Goal: Task Accomplishment & Management: Manage account settings

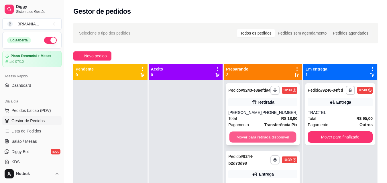
click at [276, 142] on button "Mover para retirada disponível" at bounding box center [262, 137] width 67 height 11
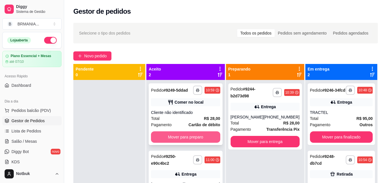
click at [195, 137] on button "Mover para preparo" at bounding box center [185, 137] width 69 height 11
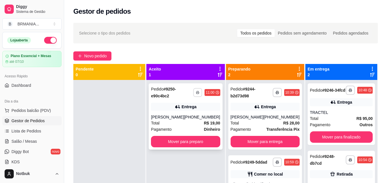
click at [193, 95] on button "button" at bounding box center [197, 92] width 9 height 9
click at [188, 114] on button "IMPRESSORA" at bounding box center [180, 112] width 41 height 9
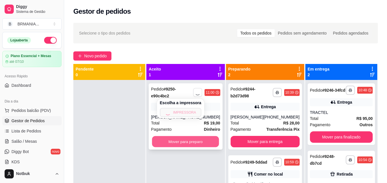
click at [184, 140] on button "Mover para preparo" at bounding box center [185, 141] width 67 height 11
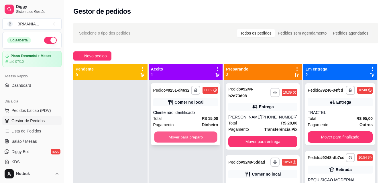
click at [183, 142] on button "Mover para preparo" at bounding box center [185, 137] width 63 height 11
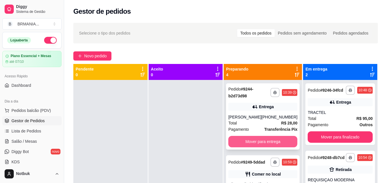
click at [249, 141] on button "Mover para entrega" at bounding box center [262, 141] width 69 height 11
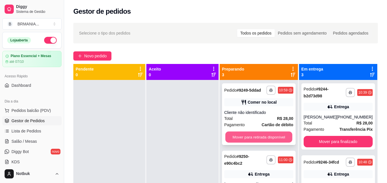
click at [249, 141] on button "Mover para retirada disponível" at bounding box center [258, 137] width 67 height 11
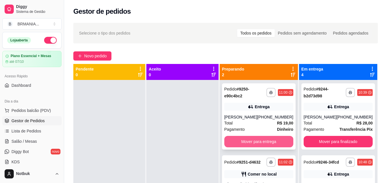
click at [260, 140] on button "Mover para entrega" at bounding box center [258, 141] width 69 height 11
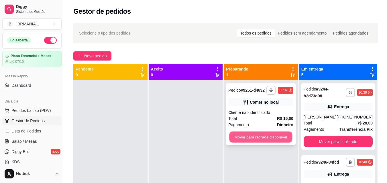
click at [260, 139] on button "Mover para retirada disponível" at bounding box center [260, 137] width 63 height 11
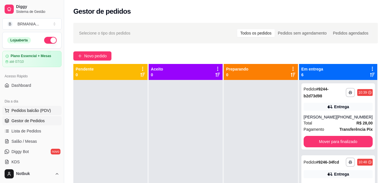
click at [39, 112] on span "Pedidos balcão (PDV)" at bounding box center [30, 111] width 39 height 6
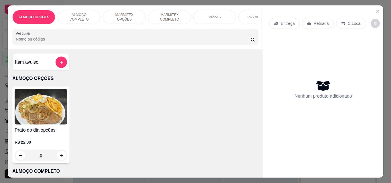
click at [74, 12] on div "ALMOÇO COMPLETO" at bounding box center [79, 17] width 43 height 14
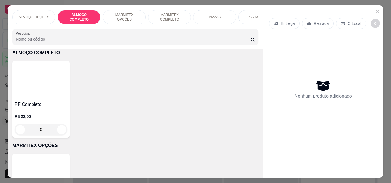
scroll to position [15, 0]
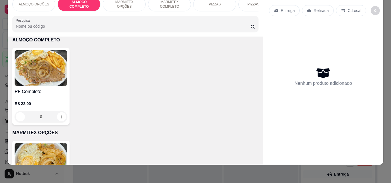
click at [29, 106] on p "R$ 22,00" at bounding box center [41, 104] width 53 height 6
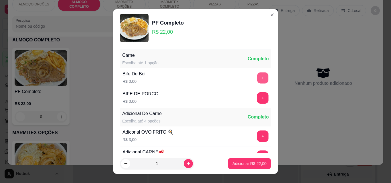
click at [257, 81] on button "+" at bounding box center [262, 78] width 11 height 11
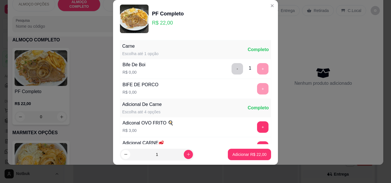
scroll to position [56, 0]
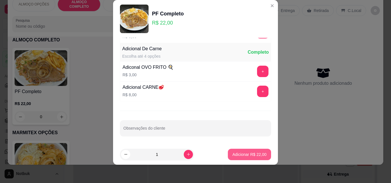
click at [248, 152] on p "Adicionar R$ 22,00" at bounding box center [249, 155] width 34 height 6
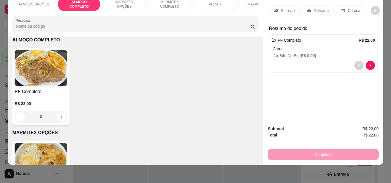
click at [355, 8] on p "C.Local" at bounding box center [354, 11] width 13 height 6
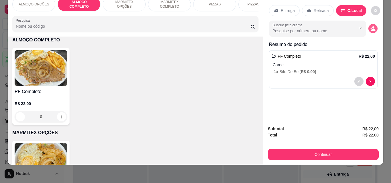
click at [373, 26] on icon "decrease-product-quantity" at bounding box center [372, 28] width 5 height 5
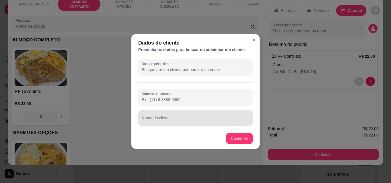
click at [172, 119] on div "Nome do cliente" at bounding box center [195, 118] width 114 height 16
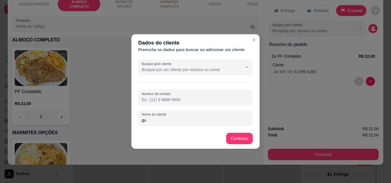
type input "g"
type input "GUILHERME MODERNA"
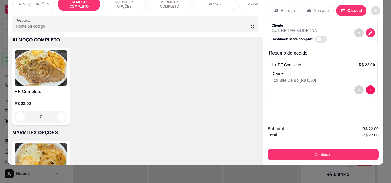
click at [371, 6] on button "decrease-product-quantity" at bounding box center [375, 10] width 9 height 9
click at [374, 9] on icon "decrease-product-quantity" at bounding box center [375, 10] width 3 height 3
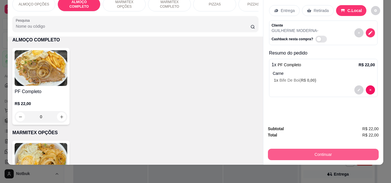
click at [334, 149] on button "Continuar" at bounding box center [323, 154] width 111 height 11
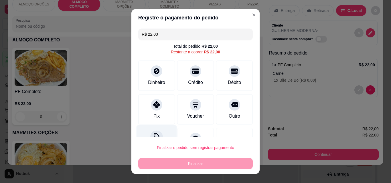
click at [156, 131] on div "Desconto" at bounding box center [156, 142] width 40 height 33
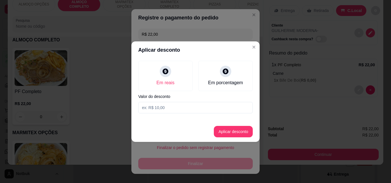
click at [159, 106] on input at bounding box center [195, 107] width 114 height 11
type input "2,00"
click at [233, 131] on button "Aplicar desconto" at bounding box center [233, 131] width 37 height 11
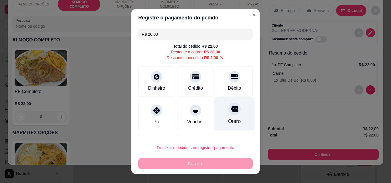
click at [231, 120] on div "Outro" at bounding box center [234, 121] width 13 height 7
type input "R$ 0,00"
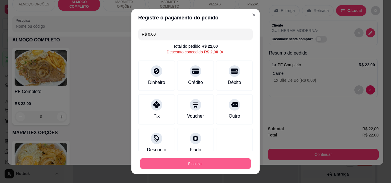
click at [211, 166] on button "Finalizar" at bounding box center [195, 164] width 111 height 11
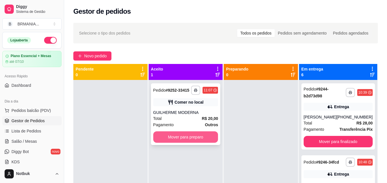
click at [184, 137] on button "Mover para preparo" at bounding box center [185, 137] width 65 height 11
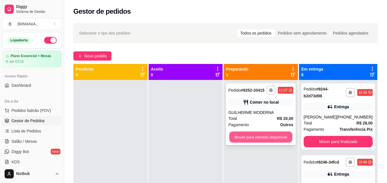
click at [262, 135] on button "Mover para retirada disponível" at bounding box center [260, 137] width 63 height 11
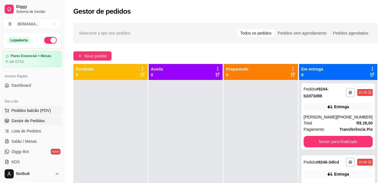
click at [37, 114] on button "Pedidos balcão (PDV)" at bounding box center [31, 110] width 59 height 9
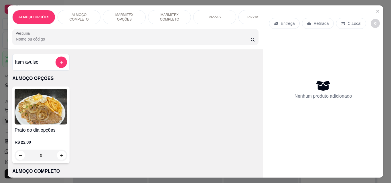
click at [73, 11] on div "ALMOÇO COMPLETO" at bounding box center [79, 17] width 43 height 14
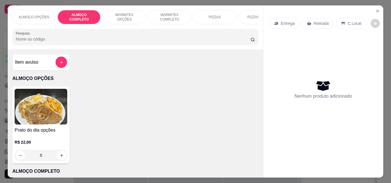
scroll to position [15, 0]
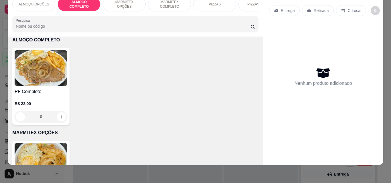
click at [58, 79] on img at bounding box center [41, 68] width 53 height 36
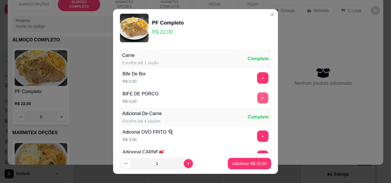
click at [257, 100] on button "+" at bounding box center [262, 98] width 11 height 11
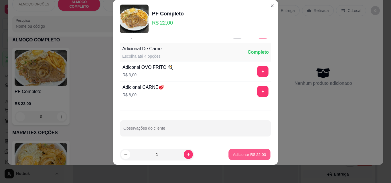
click at [251, 159] on button "Adicionar R$ 22,00" at bounding box center [249, 154] width 42 height 11
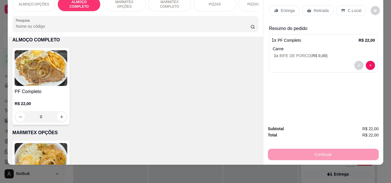
click at [348, 8] on p "C.Local" at bounding box center [354, 11] width 13 height 6
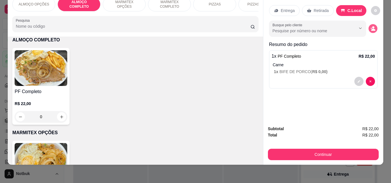
click at [370, 26] on icon "decrease-product-quantity" at bounding box center [372, 28] width 5 height 5
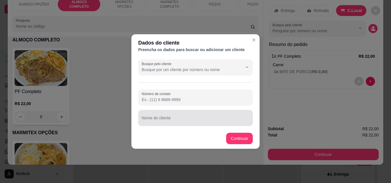
click at [194, 124] on div at bounding box center [196, 117] width 108 height 11
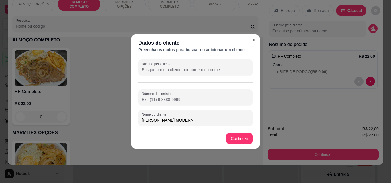
type input "[PERSON_NAME] MODERNA"
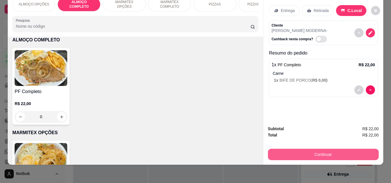
click at [296, 149] on button "Continuar" at bounding box center [323, 154] width 111 height 11
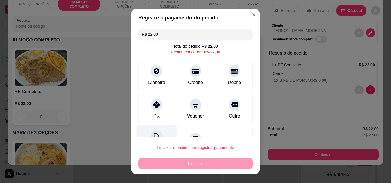
click at [144, 132] on div "Desconto" at bounding box center [156, 142] width 40 height 33
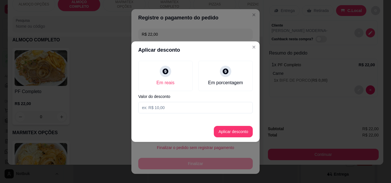
click at [183, 103] on div "Em reais Em porcentagem Valor do desconto" at bounding box center [195, 87] width 128 height 57
click at [183, 107] on input at bounding box center [195, 107] width 114 height 11
click at [159, 108] on input at bounding box center [195, 107] width 114 height 11
type input "2,00"
click at [234, 130] on button "Aplicar desconto" at bounding box center [233, 131] width 37 height 11
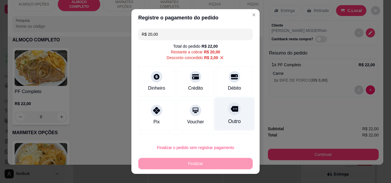
click at [232, 115] on div "Outro" at bounding box center [234, 114] width 40 height 33
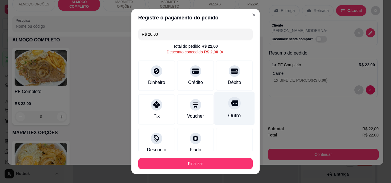
type input "R$ 0,00"
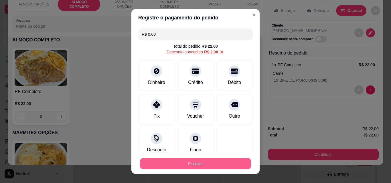
click at [207, 164] on button "Finalizar" at bounding box center [195, 164] width 111 height 11
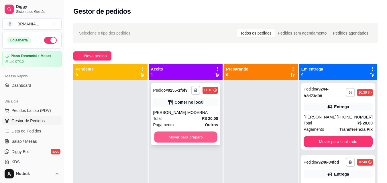
click at [183, 138] on button "Mover para preparo" at bounding box center [185, 137] width 63 height 11
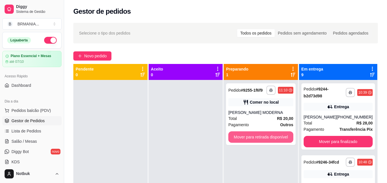
click at [258, 132] on button "Mover para retirada disponível" at bounding box center [260, 137] width 65 height 11
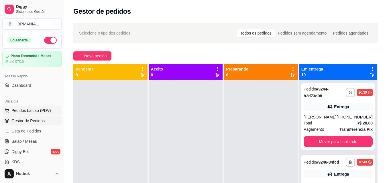
click at [41, 108] on span "Pedidos balcão (PDV)" at bounding box center [30, 111] width 39 height 6
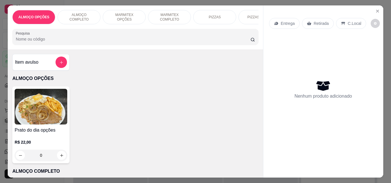
click at [77, 15] on p "ALMOÇO COMPLETO" at bounding box center [78, 17] width 33 height 9
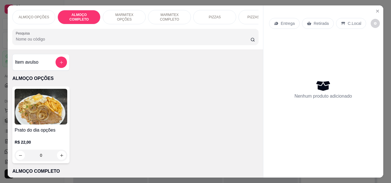
scroll to position [15, 0]
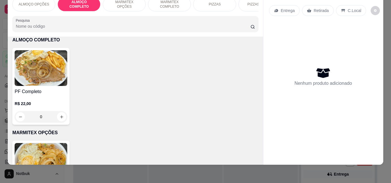
click at [43, 76] on img at bounding box center [41, 68] width 53 height 36
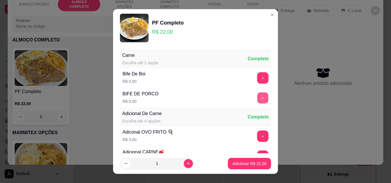
click at [257, 102] on button "+" at bounding box center [262, 98] width 11 height 11
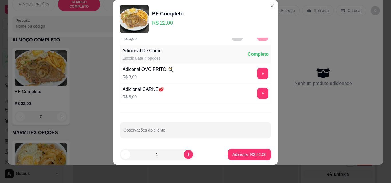
scroll to position [56, 0]
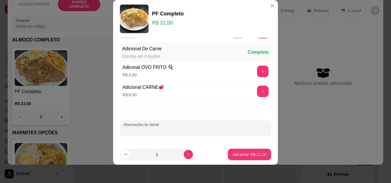
click at [198, 131] on input "Observações do cliente" at bounding box center [195, 131] width 144 height 6
click at [257, 155] on p "Adicionar R$ 22,00" at bounding box center [249, 155] width 34 height 6
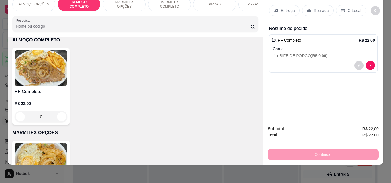
click at [348, 8] on p "C.Local" at bounding box center [354, 11] width 13 height 6
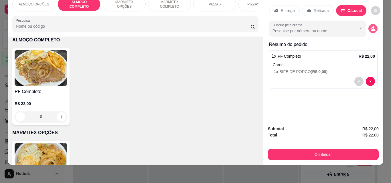
click at [371, 29] on icon "decrease-product-quantity" at bounding box center [373, 30] width 4 height 2
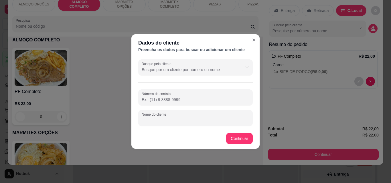
click at [201, 121] on input "Nome do cliente" at bounding box center [196, 121] width 108 height 6
click at [164, 120] on input "RENATINHOMODERNA" at bounding box center [196, 121] width 108 height 6
type input "RENATINHO MODERNA"
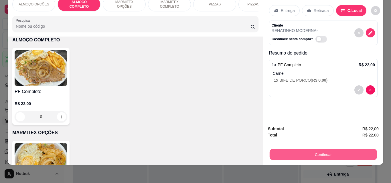
click at [291, 149] on button "Continuar" at bounding box center [322, 154] width 107 height 11
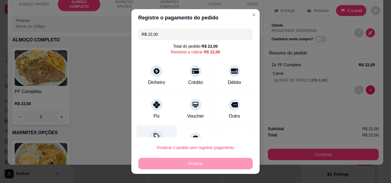
click at [149, 132] on div "Desconto" at bounding box center [156, 142] width 40 height 33
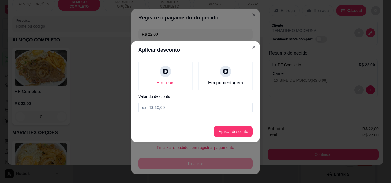
click at [157, 111] on input at bounding box center [195, 107] width 114 height 11
type input "2,00"
click at [221, 129] on button "Aplicar desconto" at bounding box center [233, 131] width 37 height 11
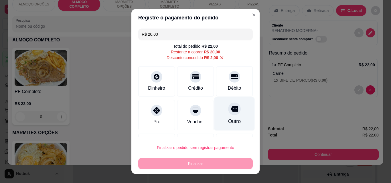
click at [231, 113] on icon at bounding box center [234, 108] width 7 height 7
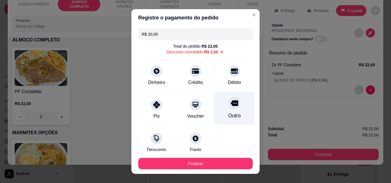
type input "R$ 0,00"
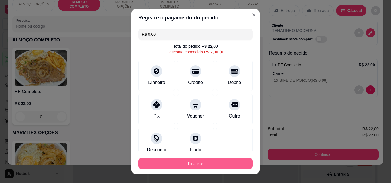
click at [203, 167] on button "Finalizar" at bounding box center [195, 163] width 114 height 11
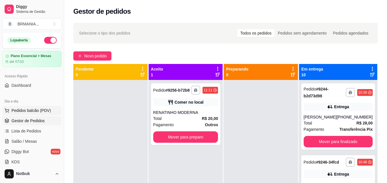
click at [39, 107] on button "Pedidos balcão (PDV)" at bounding box center [31, 110] width 59 height 9
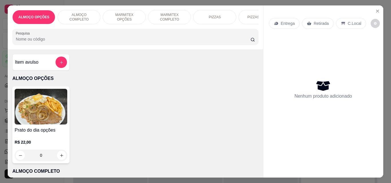
click at [84, 14] on p "ALMOÇO COMPLETO" at bounding box center [78, 17] width 33 height 9
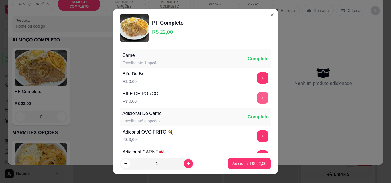
click at [257, 98] on button "+" at bounding box center [262, 97] width 11 height 11
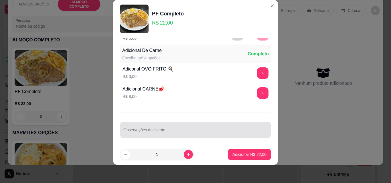
scroll to position [56, 0]
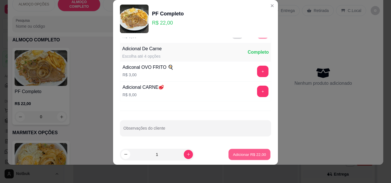
click at [252, 153] on p "Adicionar R$ 22,00" at bounding box center [249, 154] width 33 height 5
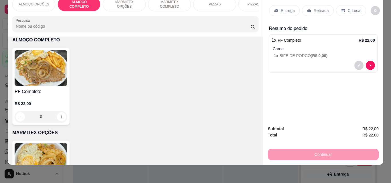
click at [348, 8] on p "C.Local" at bounding box center [354, 11] width 13 height 6
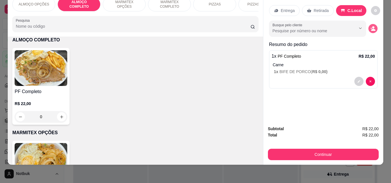
click at [373, 26] on icon "decrease-product-quantity" at bounding box center [372, 28] width 5 height 5
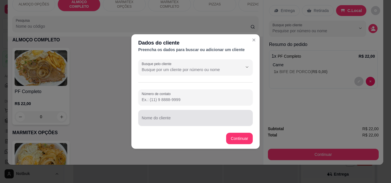
click at [174, 118] on input "Nome do cliente" at bounding box center [196, 121] width 108 height 6
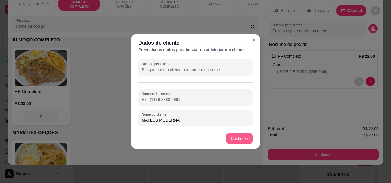
type input "MATEUS MODERNA"
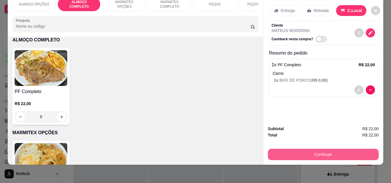
click at [298, 149] on button "Continuar" at bounding box center [323, 154] width 111 height 11
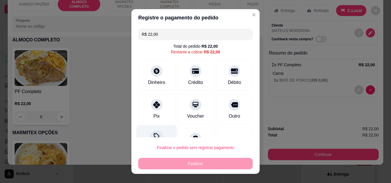
click at [150, 134] on div at bounding box center [156, 137] width 13 height 13
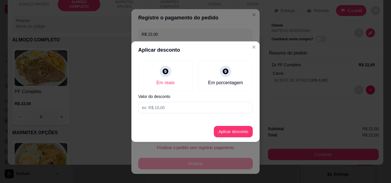
click at [151, 108] on input at bounding box center [195, 107] width 114 height 11
type input "2,00"
click at [227, 133] on button "Aplicar desconto" at bounding box center [233, 131] width 39 height 11
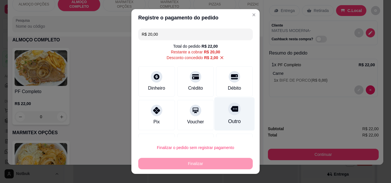
click at [227, 118] on div "Outro" at bounding box center [234, 114] width 40 height 33
type input "R$ 0,00"
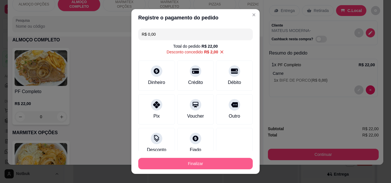
click at [201, 161] on button "Finalizar" at bounding box center [195, 163] width 114 height 11
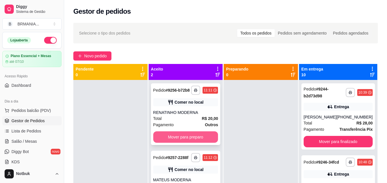
click at [198, 160] on div "**********" at bounding box center [185, 171] width 74 height 183
click at [196, 140] on button "Mover para preparo" at bounding box center [185, 137] width 63 height 11
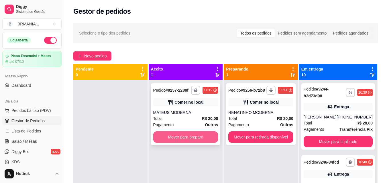
click at [196, 138] on button "Mover para preparo" at bounding box center [185, 137] width 65 height 11
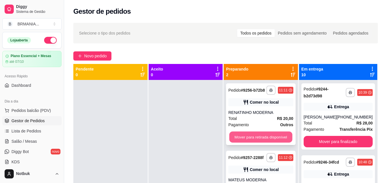
click at [247, 135] on button "Mover para retirada disponível" at bounding box center [260, 137] width 63 height 11
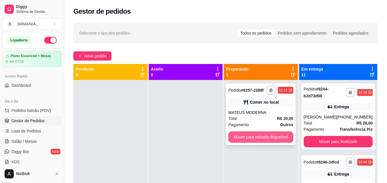
click at [264, 138] on button "Mover para retirada disponível" at bounding box center [260, 137] width 65 height 11
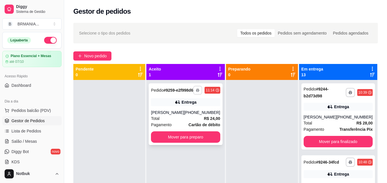
click at [198, 95] on button "button" at bounding box center [197, 90] width 9 height 9
click at [192, 115] on button "IMPRESSORA" at bounding box center [180, 112] width 40 height 9
click at [191, 143] on button "Mover para preparo" at bounding box center [185, 137] width 69 height 11
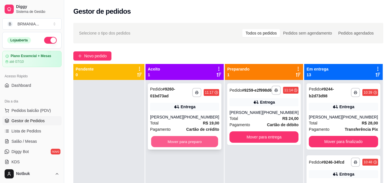
click at [167, 140] on button "Mover para preparo" at bounding box center [184, 141] width 67 height 11
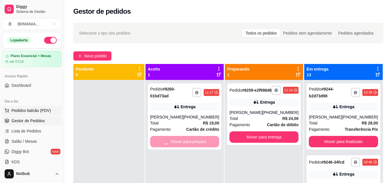
click at [44, 110] on span "Pedidos balcão (PDV)" at bounding box center [30, 111] width 39 height 6
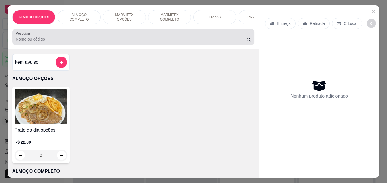
click at [76, 15] on p "ALMOÇO COMPLETO" at bounding box center [78, 17] width 33 height 9
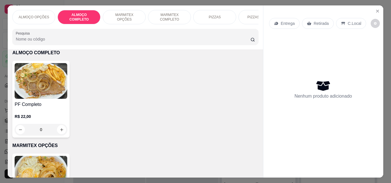
scroll to position [15, 0]
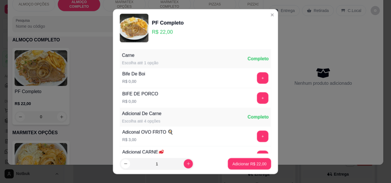
click at [233, 88] on div "Carne Escolha até 1 opção Completo Bife De Boi R$ 0,00 + BIFE DE PORCO R$ 0,00 +" at bounding box center [195, 79] width 151 height 58
click at [257, 77] on button "+" at bounding box center [262, 78] width 11 height 11
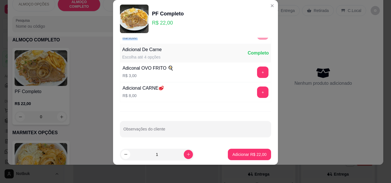
scroll to position [56, 0]
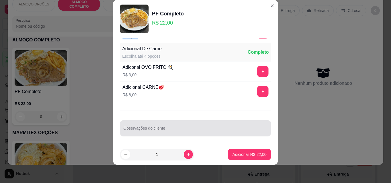
click at [209, 132] on input "Observações do cliente" at bounding box center [195, 131] width 144 height 6
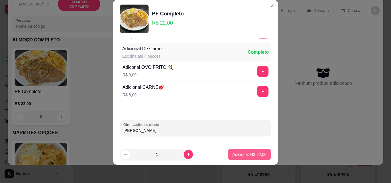
type input "[PERSON_NAME]"
click at [258, 155] on p "Adicionar R$ 22,00" at bounding box center [249, 155] width 34 height 6
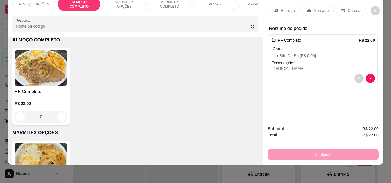
click at [59, 96] on div "R$ 22,00 0" at bounding box center [41, 108] width 53 height 27
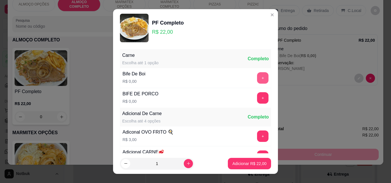
click at [257, 76] on button "+" at bounding box center [262, 77] width 11 height 11
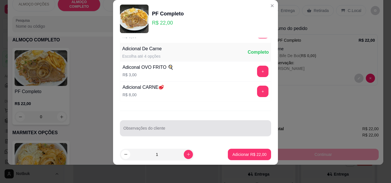
click at [196, 126] on div at bounding box center [195, 128] width 144 height 11
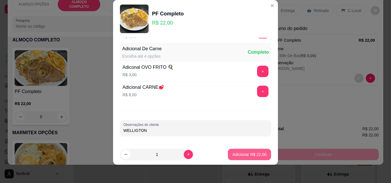
type input "WELLIGTON"
click at [239, 152] on p "Adicionar R$ 22,00" at bounding box center [249, 155] width 34 height 6
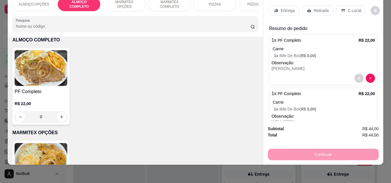
click at [283, 8] on p "Entrega" at bounding box center [288, 11] width 14 height 6
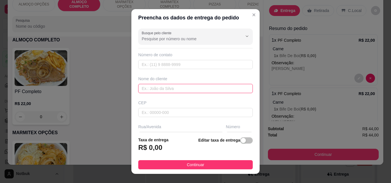
click at [152, 92] on input "text" at bounding box center [195, 88] width 114 height 9
type input "OFICINA MODERNA"
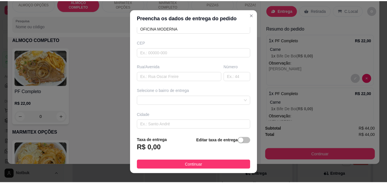
scroll to position [69, 0]
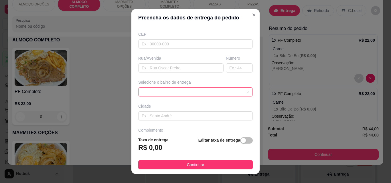
click at [236, 91] on div at bounding box center [195, 92] width 114 height 9
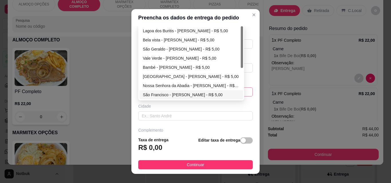
click at [175, 96] on div "São Francisco - [PERSON_NAME] - R$ 5,00" at bounding box center [191, 95] width 97 height 6
type input "[PERSON_NAME]"
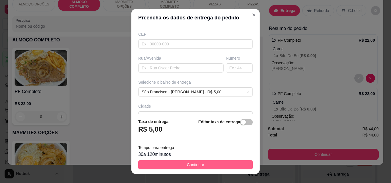
click at [201, 165] on button "Continuar" at bounding box center [195, 165] width 114 height 9
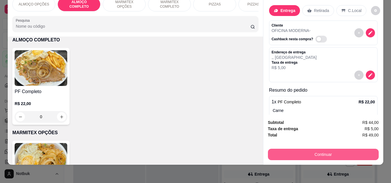
click at [282, 150] on button "Continuar" at bounding box center [323, 154] width 111 height 11
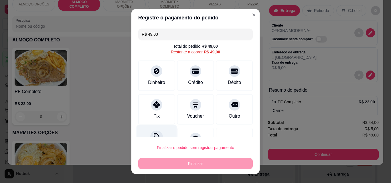
click at [154, 134] on icon at bounding box center [157, 136] width 6 height 6
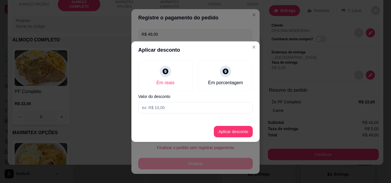
click at [158, 110] on input at bounding box center [195, 107] width 114 height 11
type input "4,00"
click at [239, 133] on button "Aplicar desconto" at bounding box center [233, 131] width 37 height 11
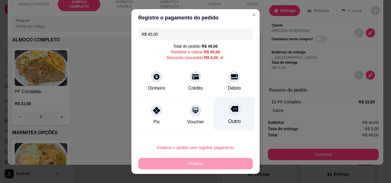
click at [229, 113] on div at bounding box center [234, 109] width 13 height 13
type input "R$ 0,00"
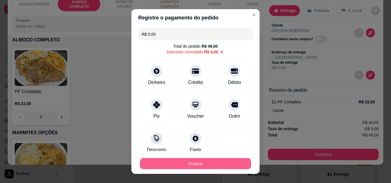
click at [204, 165] on button "Finalizar" at bounding box center [195, 164] width 111 height 11
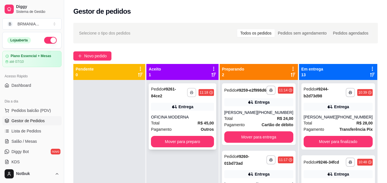
click at [192, 91] on polyline "button" at bounding box center [192, 91] width 2 height 1
click at [191, 108] on button "IMPRESSORA" at bounding box center [180, 110] width 41 height 9
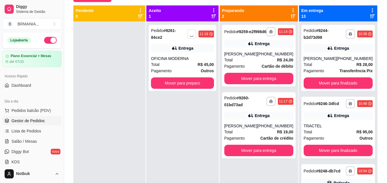
scroll to position [66, 0]
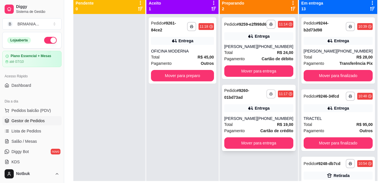
click at [271, 96] on icon "button" at bounding box center [270, 93] width 3 height 3
click at [258, 121] on button "IMPRESSORA" at bounding box center [255, 118] width 40 height 9
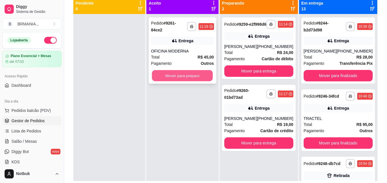
click at [192, 71] on button "Mover para preparo" at bounding box center [182, 75] width 61 height 11
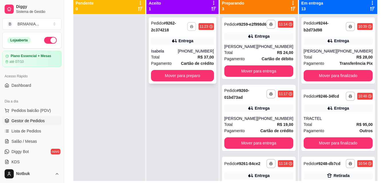
click at [193, 26] on icon "button" at bounding box center [191, 26] width 3 height 1
click at [188, 44] on button "IMPRESSORA" at bounding box center [180, 46] width 41 height 9
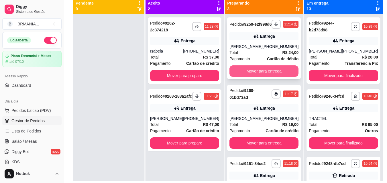
click at [249, 76] on button "Mover para entrega" at bounding box center [263, 71] width 69 height 11
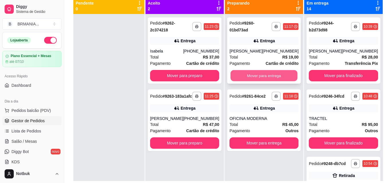
click at [257, 76] on button "Mover para entrega" at bounding box center [263, 75] width 67 height 11
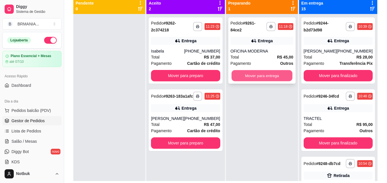
click at [257, 74] on button "Mover para entrega" at bounding box center [261, 75] width 61 height 11
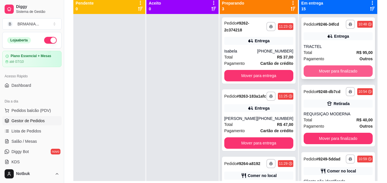
click at [325, 73] on button "Mover para finalizado" at bounding box center [337, 71] width 69 height 11
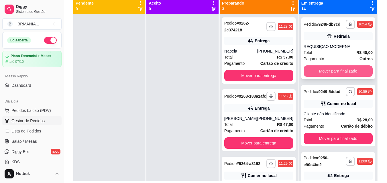
click at [328, 73] on button "Mover para finalizado" at bounding box center [337, 71] width 69 height 11
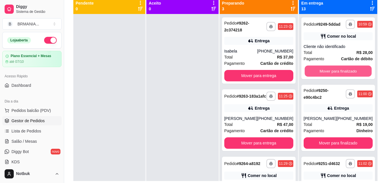
click at [328, 73] on button "Mover para finalizado" at bounding box center [337, 71] width 67 height 11
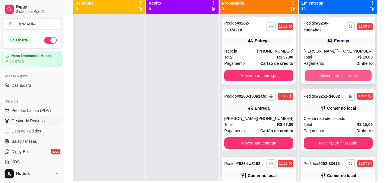
click at [343, 73] on button "Mover para finalizado" at bounding box center [337, 75] width 67 height 11
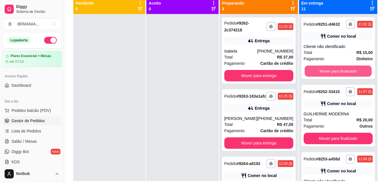
click at [343, 73] on button "Mover para finalizado" at bounding box center [337, 71] width 67 height 11
click at [340, 73] on button "Mover para finalizado" at bounding box center [337, 71] width 67 height 11
click at [340, 73] on button "Mover para finalizado" at bounding box center [337, 71] width 69 height 11
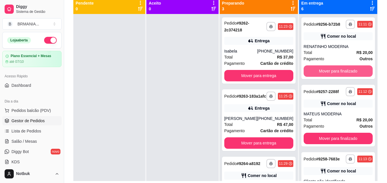
click at [340, 73] on button "Mover para finalizado" at bounding box center [337, 71] width 69 height 11
click at [340, 74] on button "Mover para finalizado" at bounding box center [337, 71] width 69 height 11
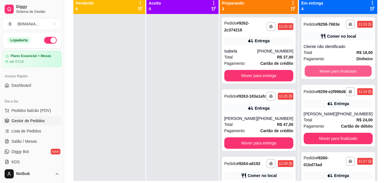
click at [340, 74] on button "Mover para finalizado" at bounding box center [337, 71] width 67 height 11
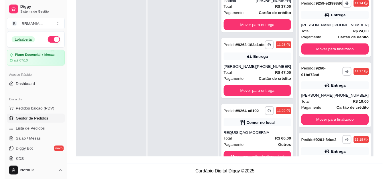
scroll to position [34, 0]
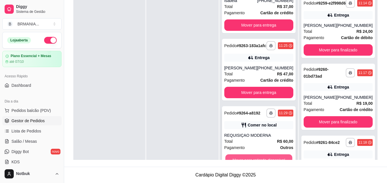
click at [272, 159] on button "Mover para retirada disponível" at bounding box center [258, 160] width 67 height 11
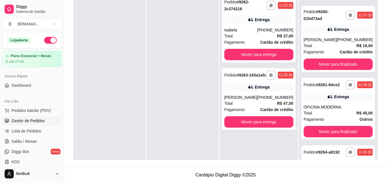
scroll to position [61, 0]
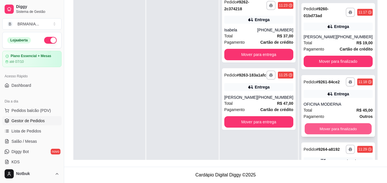
click at [342, 135] on button "Mover para finalizado" at bounding box center [337, 129] width 67 height 11
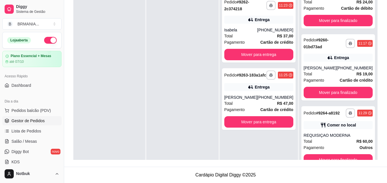
scroll to position [39, 0]
click at [341, 158] on button "Mover para finalizado" at bounding box center [337, 160] width 69 height 11
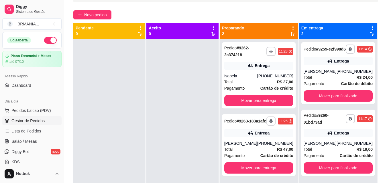
scroll to position [0, 0]
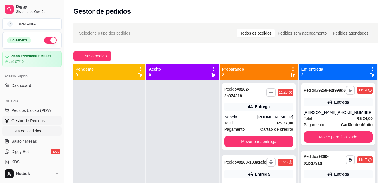
click at [29, 132] on span "Lista de Pedidos" at bounding box center [26, 131] width 30 height 6
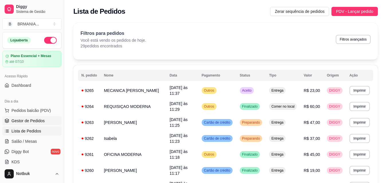
click at [35, 120] on span "Gestor de Pedidos" at bounding box center [27, 121] width 33 height 6
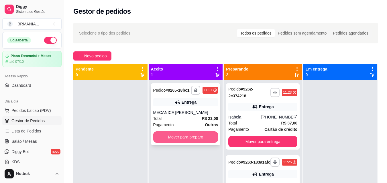
click at [192, 137] on button "Mover para preparo" at bounding box center [185, 137] width 65 height 11
